Goal: Task Accomplishment & Management: Use online tool/utility

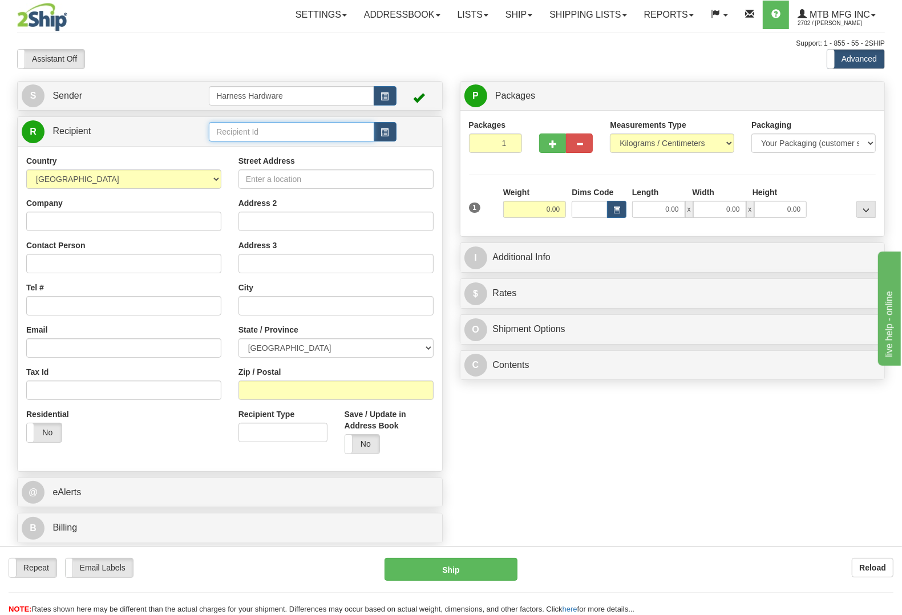
click at [290, 141] on input "text" at bounding box center [291, 131] width 165 height 19
type input "kenf"
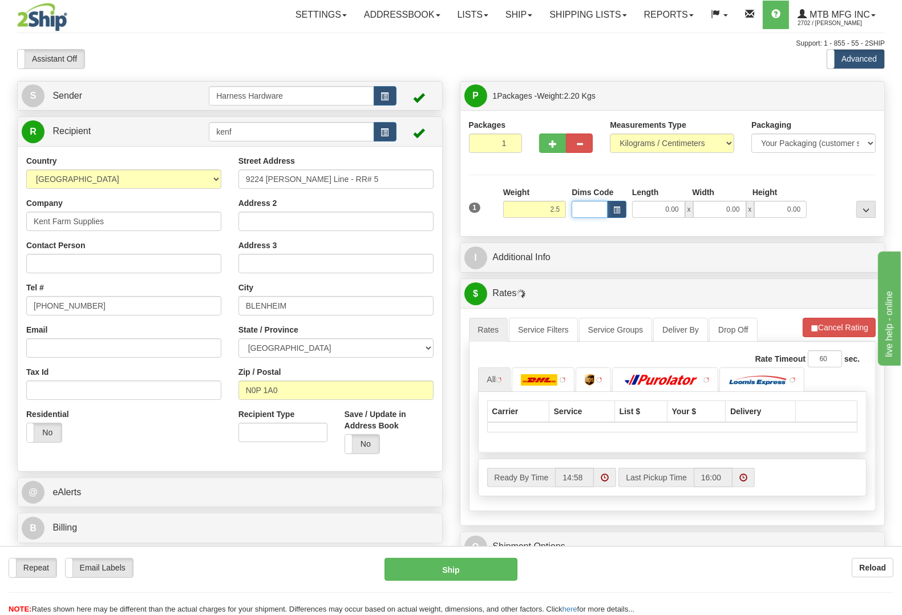
type input "2.50"
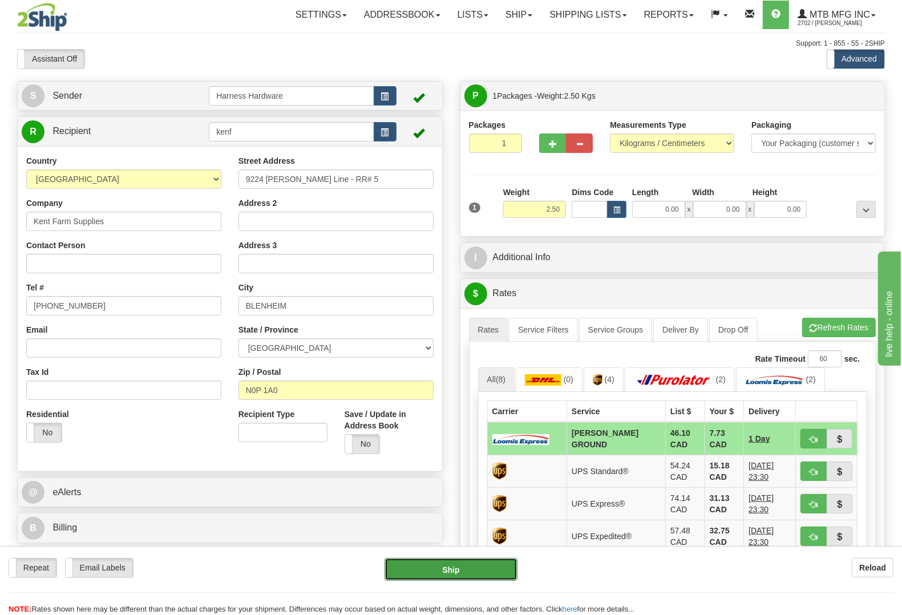
click at [454, 571] on button "Ship" at bounding box center [451, 569] width 133 height 23
type input "DD"
